Goal: Task Accomplishment & Management: Manage account settings

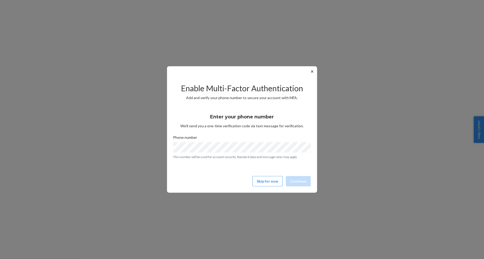
click at [209, 111] on div "Enter your phone number We’ll send you a one-time verification code via text me…" at bounding box center [242, 134] width 138 height 56
click at [332, 171] on div "✕ Enable Multi-Factor Authentication Add and verify your phone number to secure…" at bounding box center [242, 129] width 484 height 259
click at [297, 179] on button "Continue" at bounding box center [298, 181] width 25 height 10
click at [272, 181] on button "Skip for now" at bounding box center [268, 181] width 30 height 10
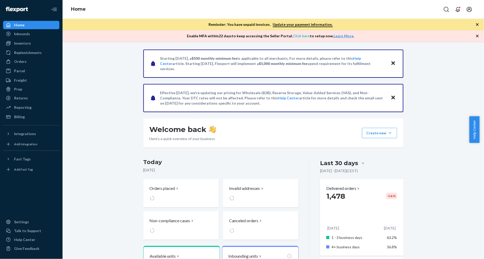
click at [301, 35] on link "Click here" at bounding box center [301, 36] width 17 height 4
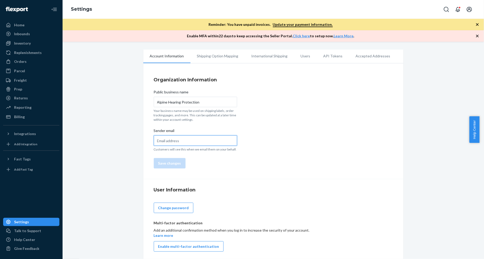
click at [203, 140] on input "Sender email" at bounding box center [195, 140] width 83 height 10
type input "lucas.w@alpine.nl"
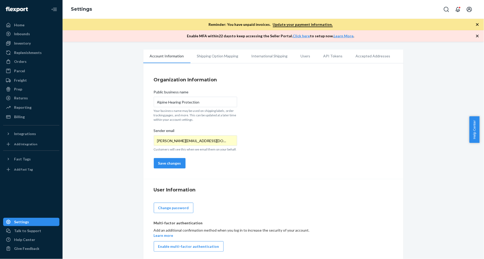
scroll to position [3, 0]
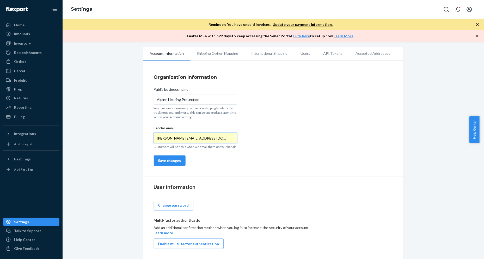
drag, startPoint x: 184, startPoint y: 141, endPoint x: 113, endPoint y: 141, distance: 70.7
click at [113, 141] on div "Account Information Shipping Option Mapping International Shipping Users API To…" at bounding box center [273, 153] width 414 height 213
click at [250, 159] on div "Organization Information Public business name Alpine Hearing Protection Your bu…" at bounding box center [273, 119] width 260 height 113
drag, startPoint x: 353, startPoint y: 100, endPoint x: 350, endPoint y: 92, distance: 8.1
click at [353, 100] on div "Organization Information Public business name Alpine Hearing Protection Your bu…" at bounding box center [273, 119] width 260 height 113
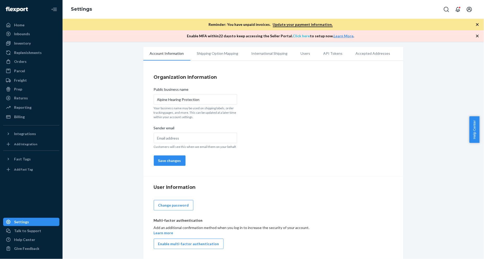
click at [304, 36] on link "Click here" at bounding box center [301, 36] width 17 height 4
click at [205, 245] on button "Enable multi-factor authentication" at bounding box center [189, 244] width 70 height 10
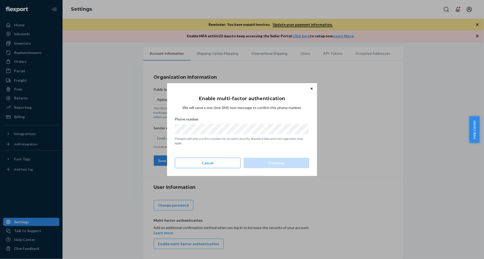
scroll to position [0, 0]
click at [282, 162] on button "Continue" at bounding box center [277, 163] width 66 height 10
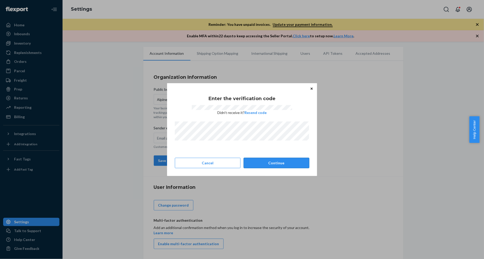
click at [267, 164] on button "Continue" at bounding box center [277, 163] width 66 height 10
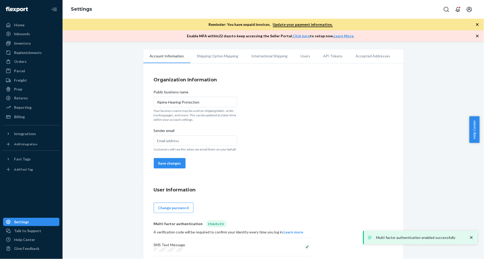
click at [268, 110] on div "Organization Information Public business name Alpine Hearing Protection Your bu…" at bounding box center [273, 122] width 260 height 113
click at [478, 36] on icon "button" at bounding box center [477, 36] width 3 height 3
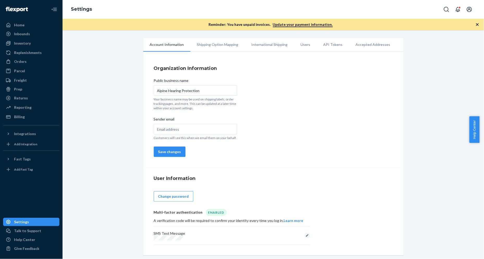
click at [478, 24] on icon "button" at bounding box center [477, 24] width 3 height 3
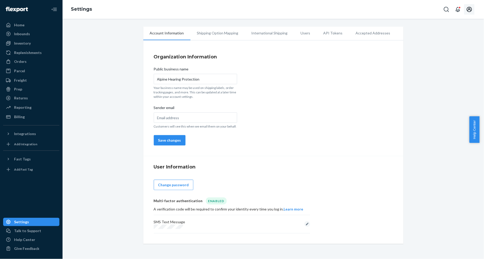
click at [469, 9] on icon "Open account menu" at bounding box center [470, 9] width 6 height 6
click at [305, 224] on button "Edit" at bounding box center [308, 224] width 6 height 6
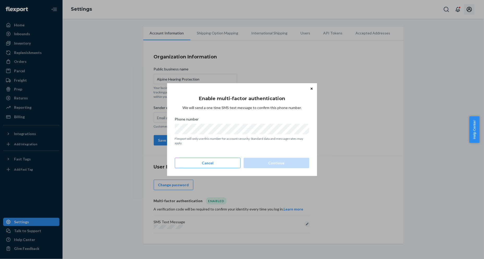
click at [311, 90] on button "Close" at bounding box center [311, 89] width 5 height 6
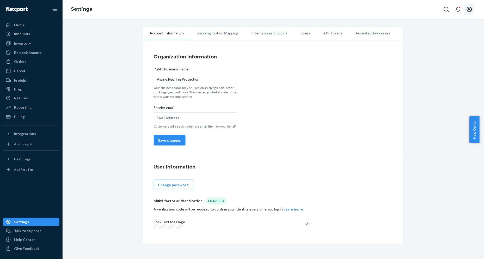
click at [205, 226] on div "SMS Text Message" at bounding box center [232, 224] width 156 height 18
click at [305, 225] on button "Edit" at bounding box center [308, 224] width 6 height 6
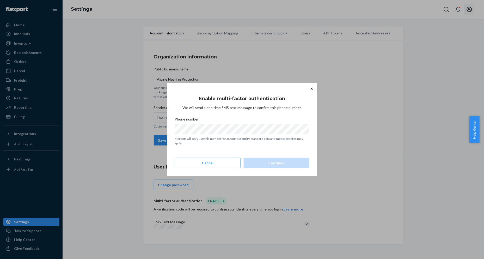
click at [307, 119] on div "Phone number" at bounding box center [242, 120] width 135 height 7
click at [167, 160] on div "Enable multi-factor authentication We will send a one time SMS text message to …" at bounding box center [242, 129] width 150 height 93
click at [200, 161] on button "Cancel" at bounding box center [208, 163] width 66 height 10
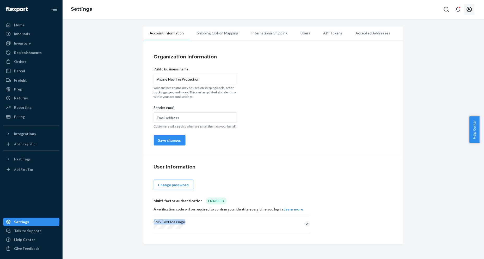
drag, startPoint x: 167, startPoint y: 224, endPoint x: 142, endPoint y: 222, distance: 25.1
click at [143, 222] on div "User Information Change password Multi-factor authentication Enabled A verifica…" at bounding box center [273, 200] width 260 height 88
drag, startPoint x: 142, startPoint y: 222, endPoint x: 163, endPoint y: 221, distance: 20.6
drag, startPoint x: 163, startPoint y: 221, endPoint x: 186, endPoint y: 223, distance: 23.0
click at [186, 223] on div "SMS Text Message" at bounding box center [232, 224] width 156 height 18
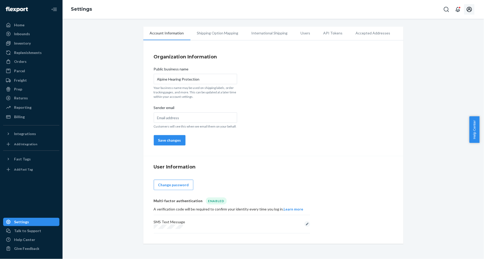
click at [469, 12] on icon "Open account menu" at bounding box center [470, 9] width 6 height 6
click at [462, 44] on div "Settings" at bounding box center [458, 46] width 40 height 9
click at [468, 13] on button "Open account menu" at bounding box center [469, 9] width 10 height 10
click at [463, 52] on div "Log out" at bounding box center [457, 56] width 39 height 10
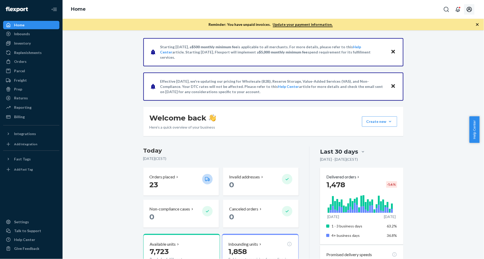
click at [470, 10] on icon "Open account menu" at bounding box center [470, 9] width 6 height 6
click at [461, 51] on div "Log out" at bounding box center [457, 56] width 39 height 10
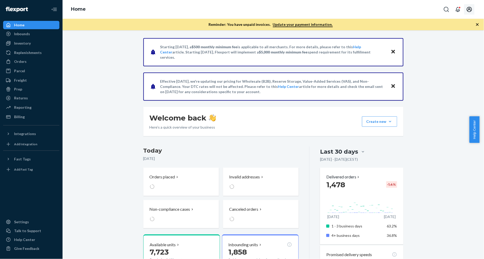
click at [468, 10] on icon "Open account menu" at bounding box center [469, 9] width 5 height 5
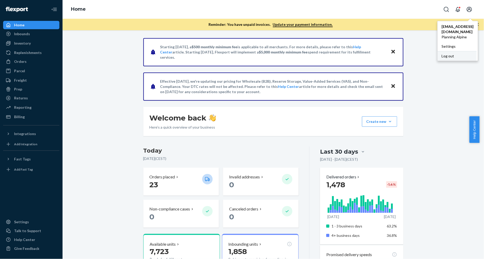
click at [459, 51] on div "Log out" at bounding box center [457, 56] width 39 height 10
